Goal: Transaction & Acquisition: Download file/media

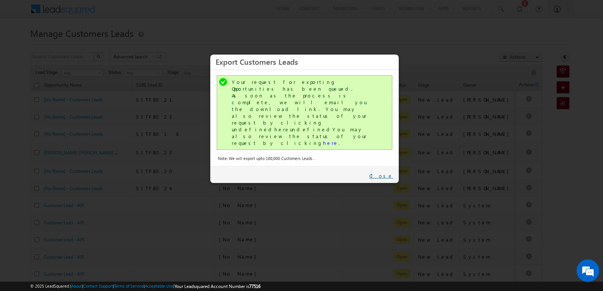
click at [389, 173] on link "Close" at bounding box center [381, 176] width 24 height 7
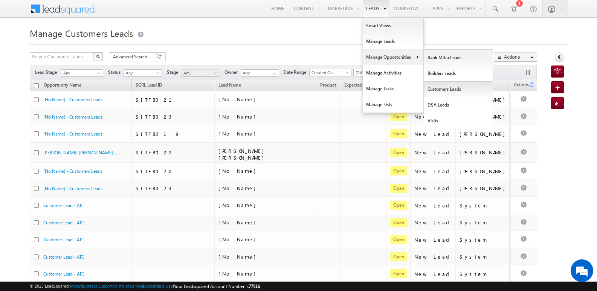
click at [441, 90] on link "Customers Leads" at bounding box center [458, 89] width 69 height 16
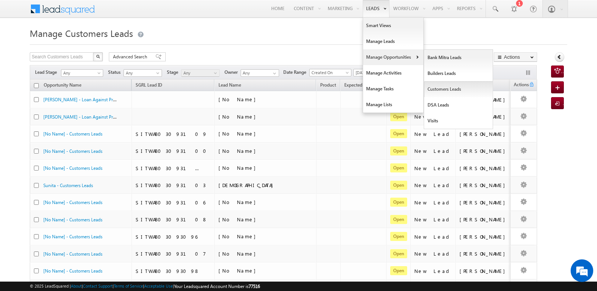
click at [439, 90] on link "Customers Leads" at bounding box center [458, 89] width 69 height 16
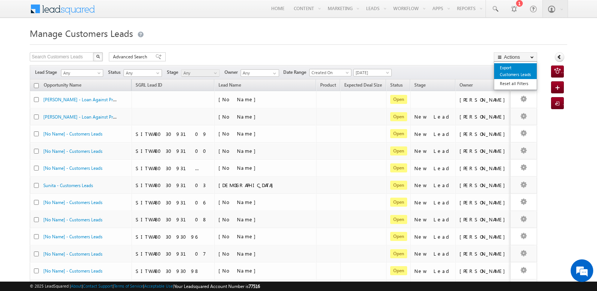
click at [507, 73] on link "Export Customers Leads" at bounding box center [515, 71] width 43 height 16
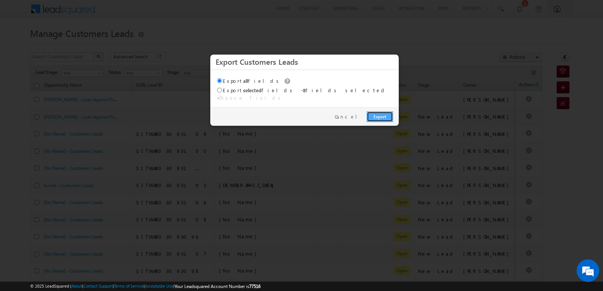
click at [386, 112] on link "Export" at bounding box center [380, 117] width 26 height 11
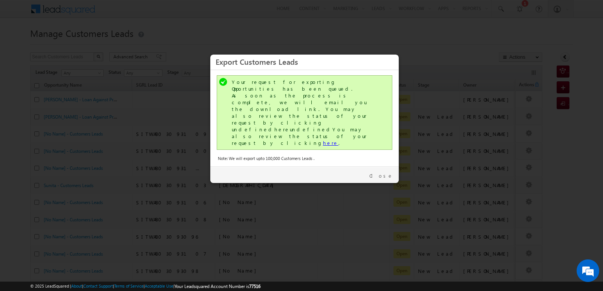
click at [323, 140] on link "here" at bounding box center [330, 143] width 15 height 6
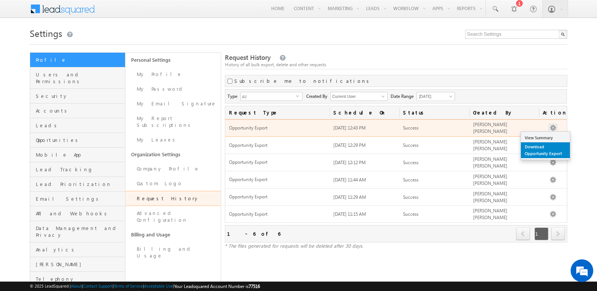
click at [542, 151] on link "Download Opportunity Export" at bounding box center [545, 150] width 49 height 16
